Goal: Book appointment/travel/reservation

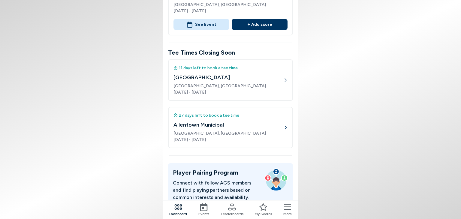
scroll to position [120, 0]
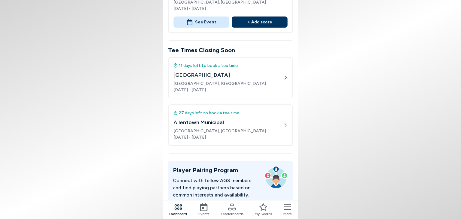
click at [233, 208] on icon at bounding box center [232, 207] width 8 height 7
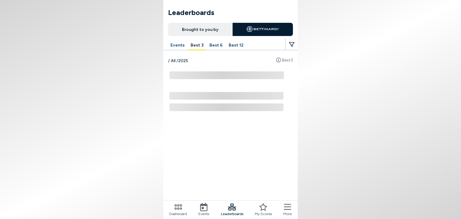
click at [177, 43] on button "Events" at bounding box center [177, 45] width 19 height 9
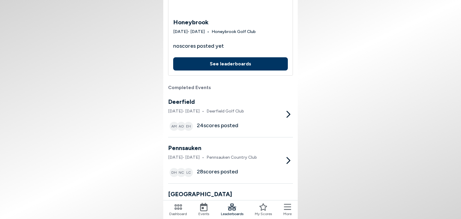
scroll to position [120, 0]
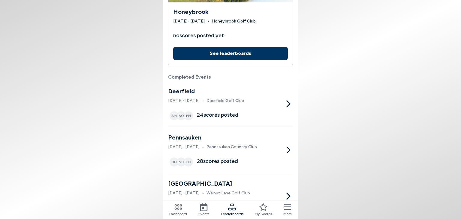
click at [244, 105] on div "Deerfield [DATE] - [DATE] • Deerfield Golf Club AM AO EH 24 scores posted" at bounding box center [206, 104] width 76 height 34
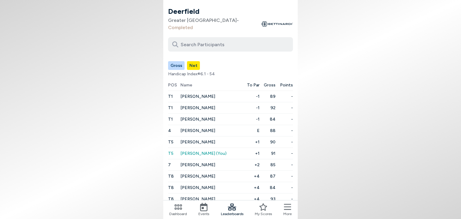
scroll to position [30, 0]
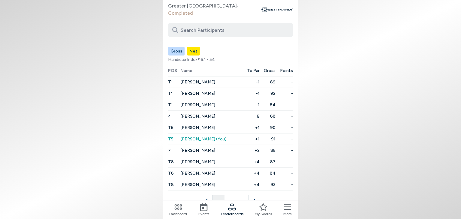
click at [231, 195] on button "2" at bounding box center [230, 201] width 12 height 12
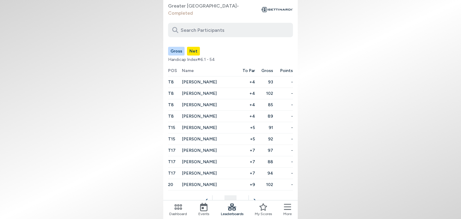
click at [244, 195] on button "3" at bounding box center [242, 201] width 12 height 12
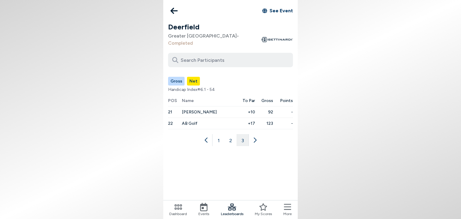
scroll to position [0, 0]
click at [218, 134] on button "1" at bounding box center [218, 140] width 12 height 12
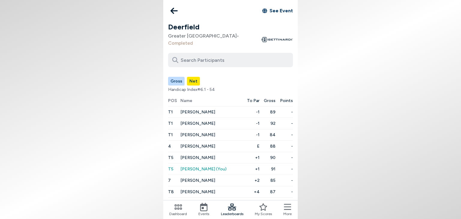
click at [174, 10] on icon at bounding box center [173, 11] width 7 height 12
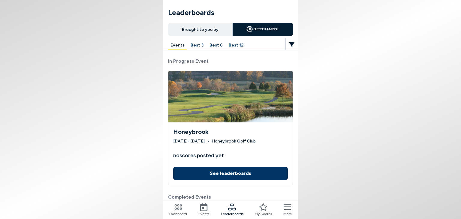
click at [203, 207] on icon at bounding box center [203, 207] width 7 height 8
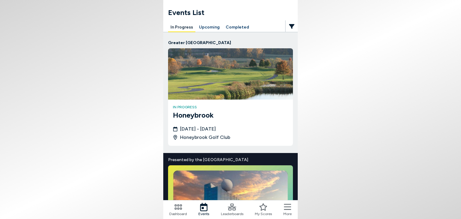
click at [210, 28] on button "Upcoming" at bounding box center [208, 27] width 25 height 9
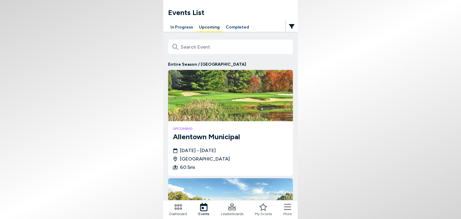
click at [186, 27] on button "In Progress" at bounding box center [181, 27] width 27 height 9
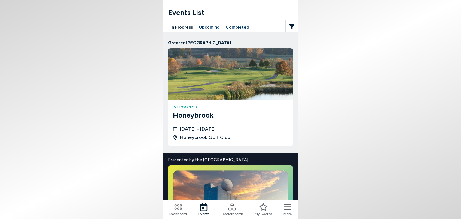
click at [211, 28] on button "Upcoming" at bounding box center [208, 27] width 25 height 9
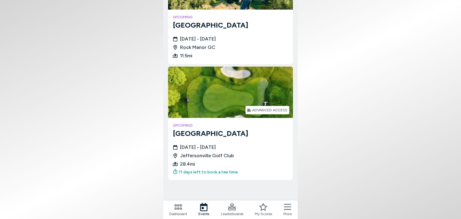
scroll to position [220, 0]
click at [259, 109] on div "ADVANCED ACCESS" at bounding box center [269, 110] width 35 height 4
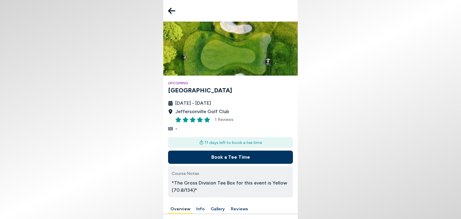
click at [235, 157] on button "Book a Tee Time" at bounding box center [230, 157] width 125 height 13
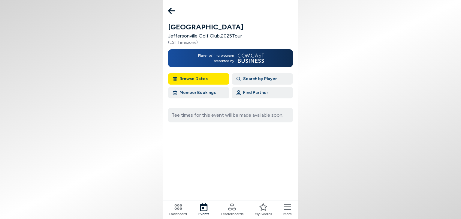
click at [173, 10] on icon at bounding box center [171, 11] width 7 height 12
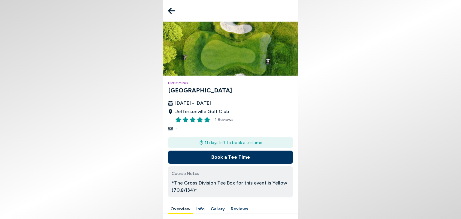
click at [171, 12] on icon at bounding box center [171, 11] width 7 height 12
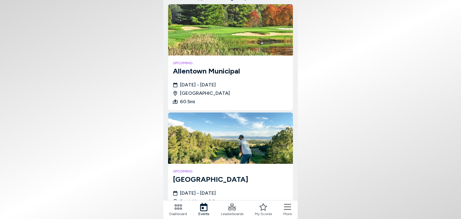
scroll to position [90, 0]
